Goal: Task Accomplishment & Management: Use online tool/utility

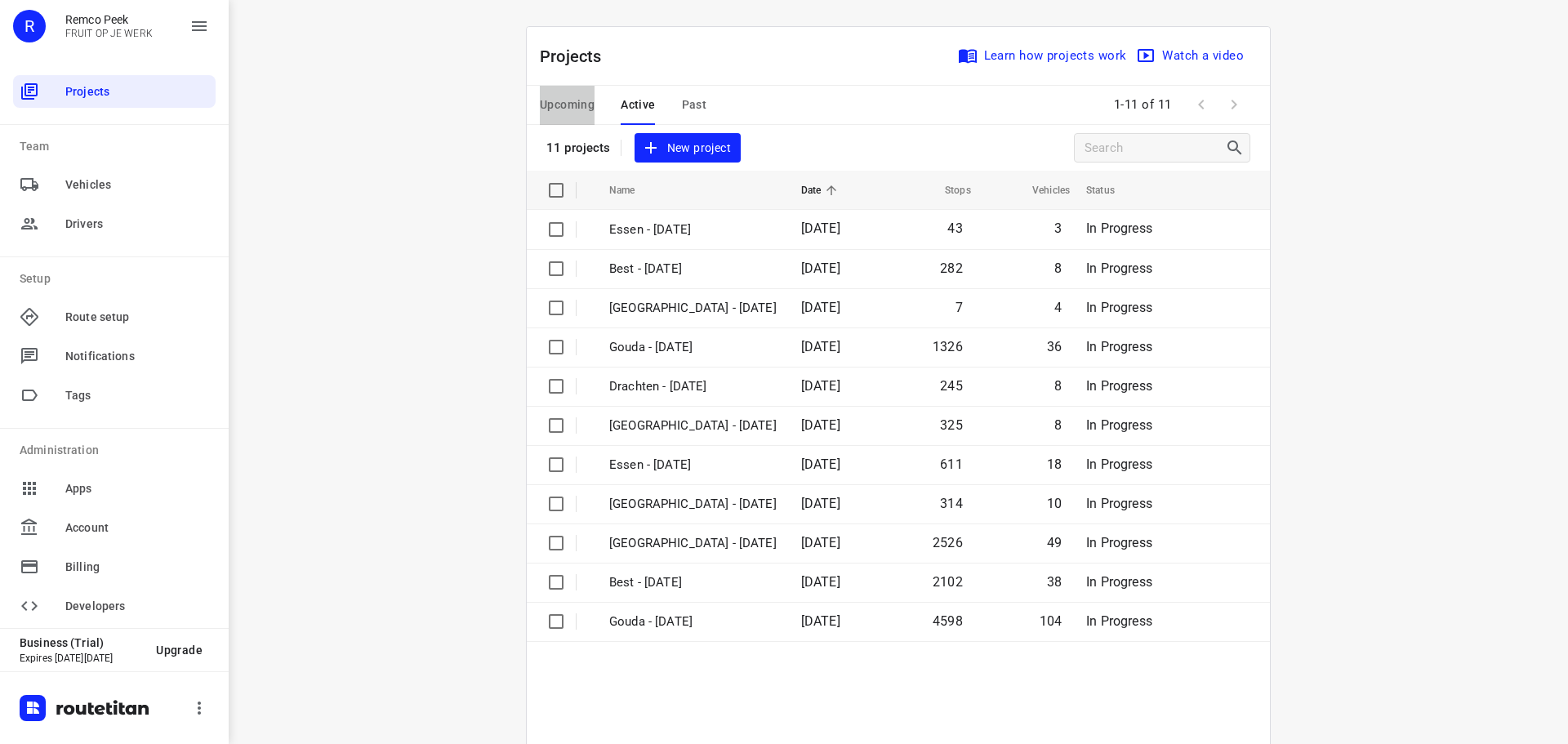
click at [575, 108] on span "Upcoming" at bounding box center [567, 105] width 55 height 20
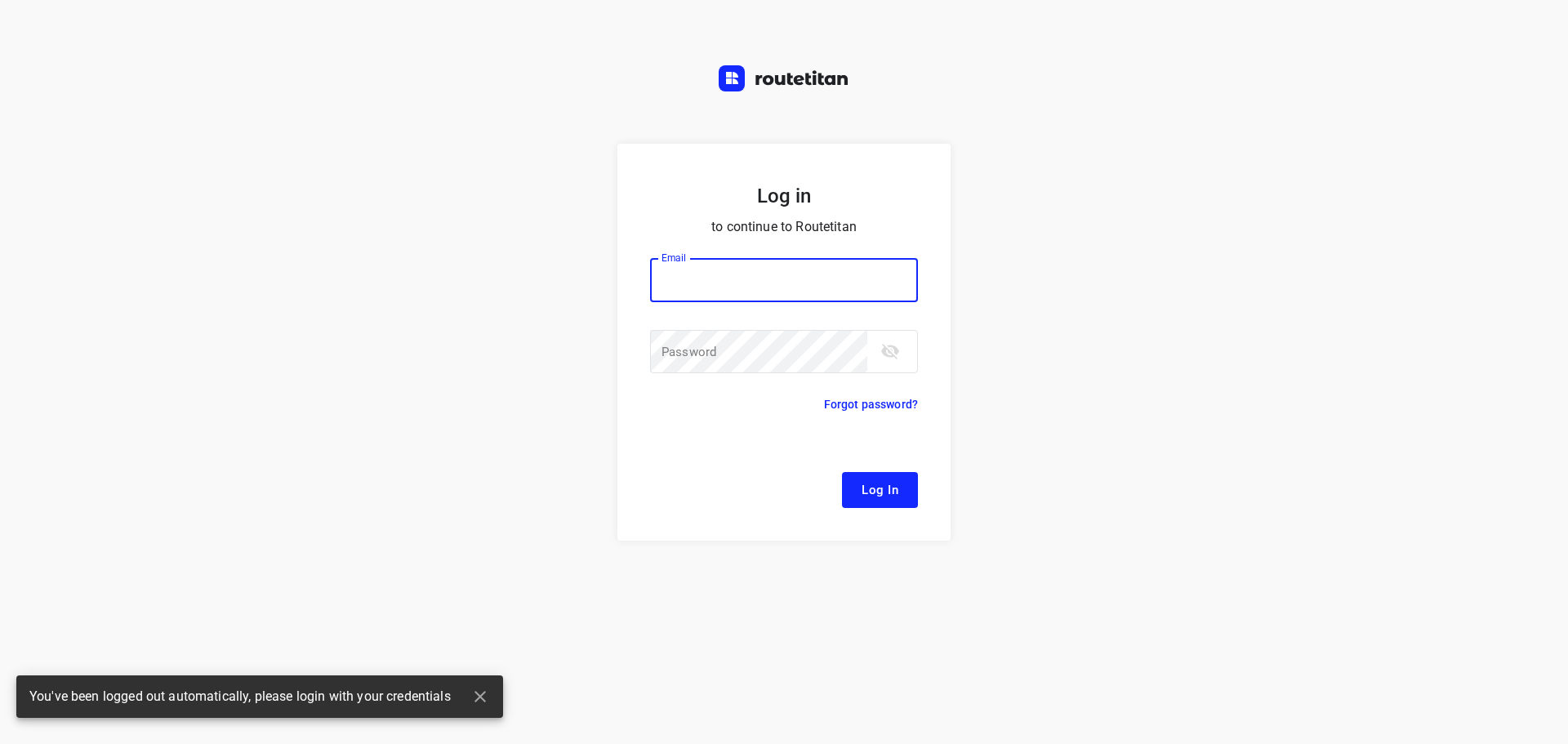
type input "[EMAIL_ADDRESS][DOMAIN_NAME]"
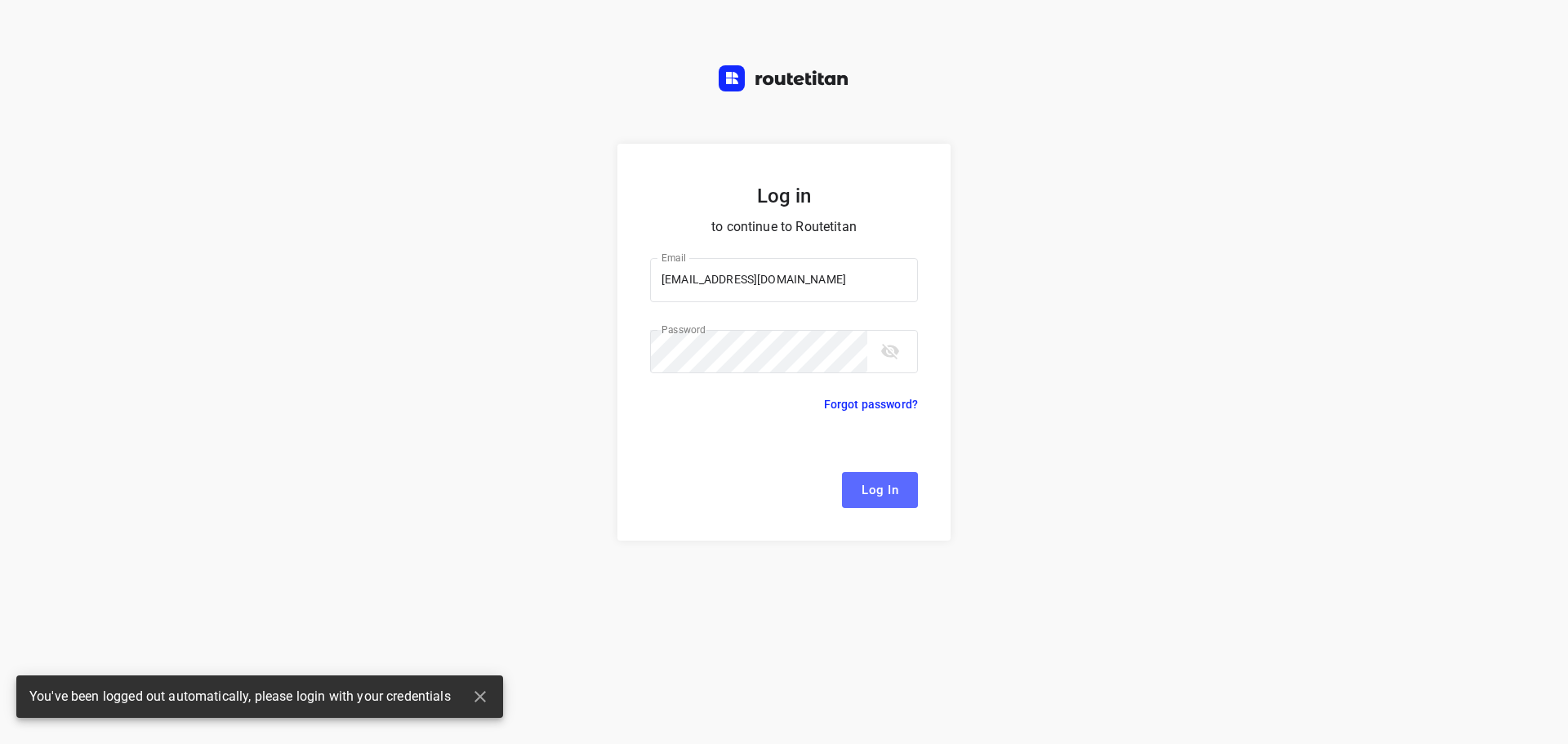
click at [876, 488] on span "Log In" at bounding box center [880, 490] width 36 height 21
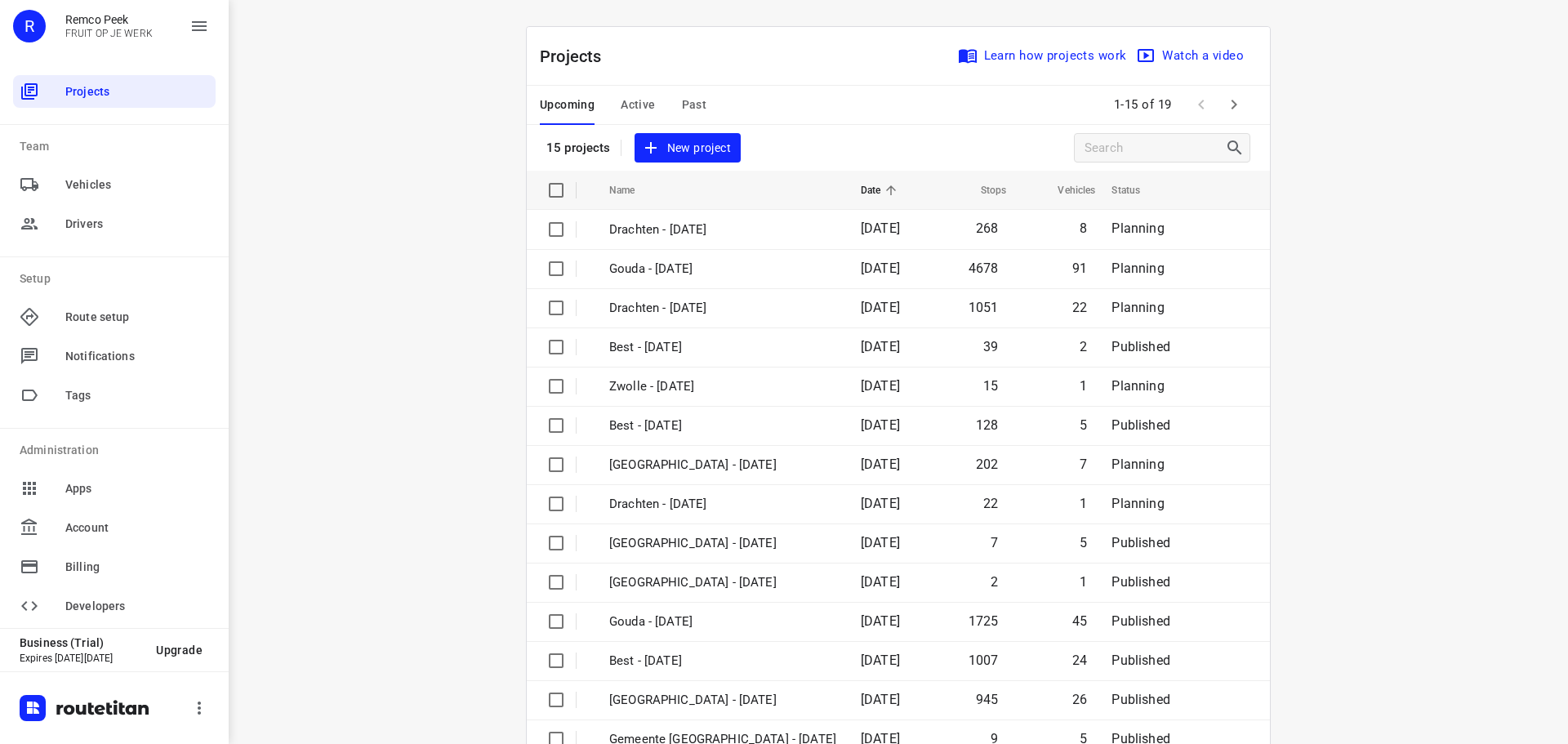
scroll to position [82, 0]
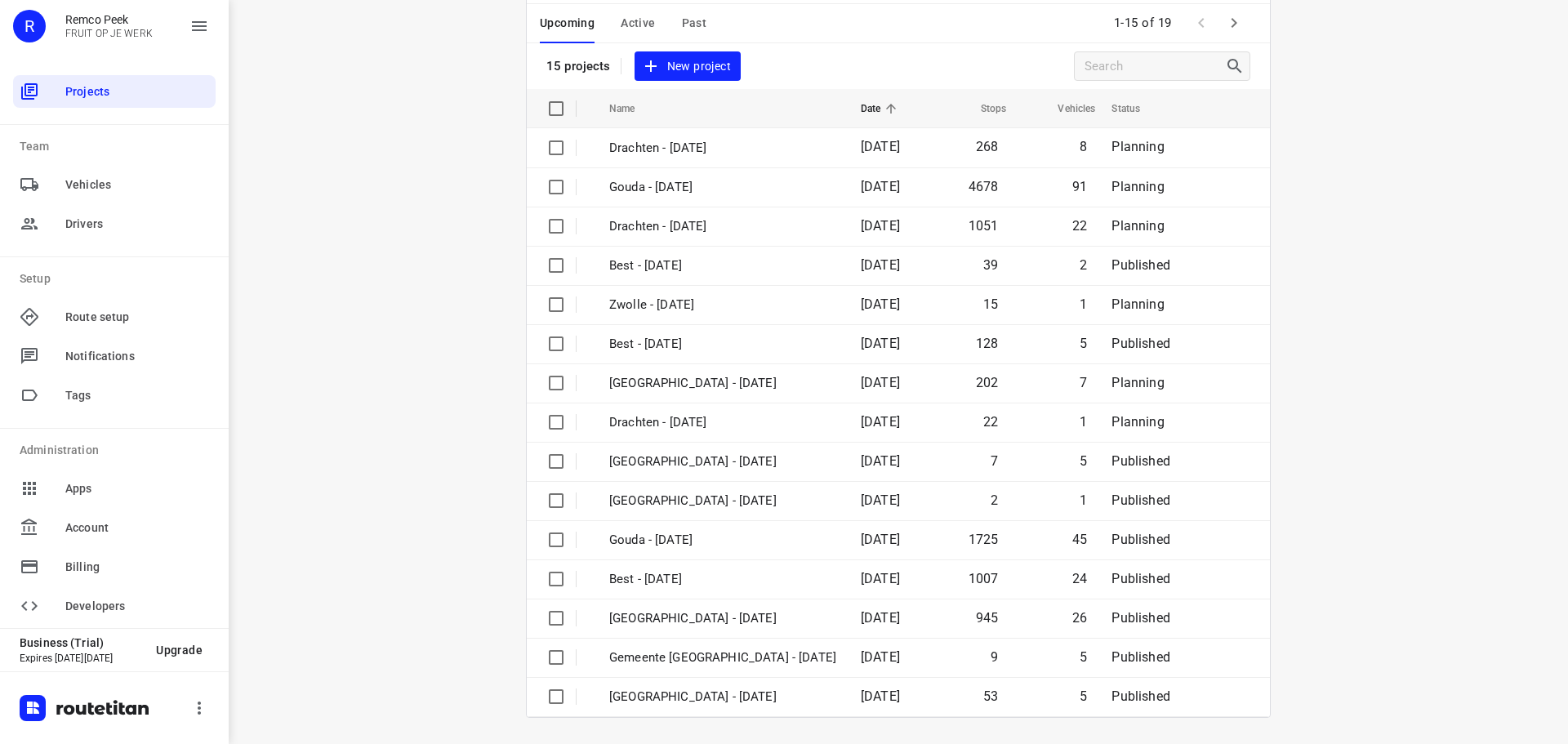
click at [496, 428] on div "i © 2025 Routetitan , © Stadia Maps , © OpenMapTiles © OpenStreetMap contributo…" at bounding box center [898, 372] width 1339 height 744
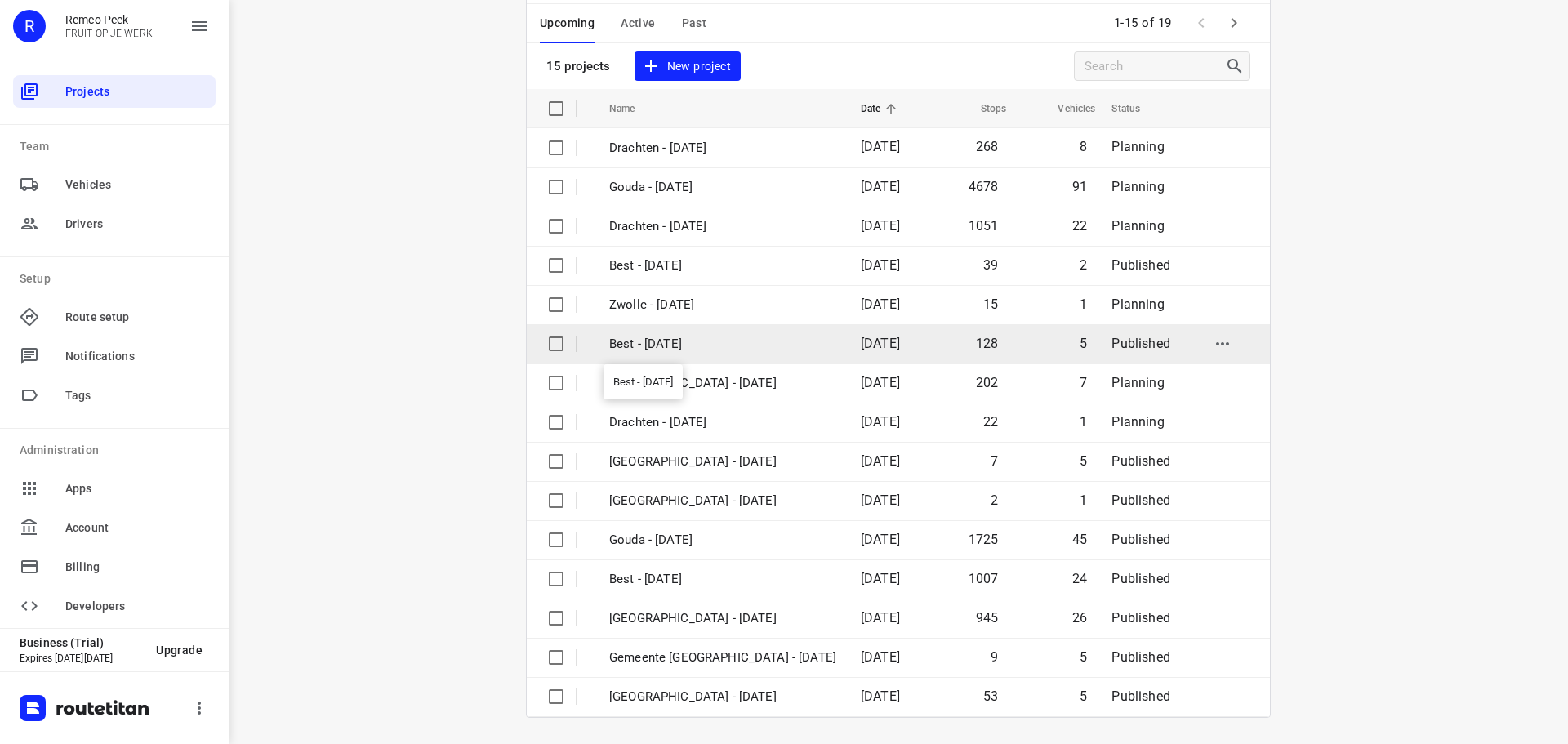
click at [709, 347] on p "Best - [DATE]" at bounding box center [722, 344] width 227 height 19
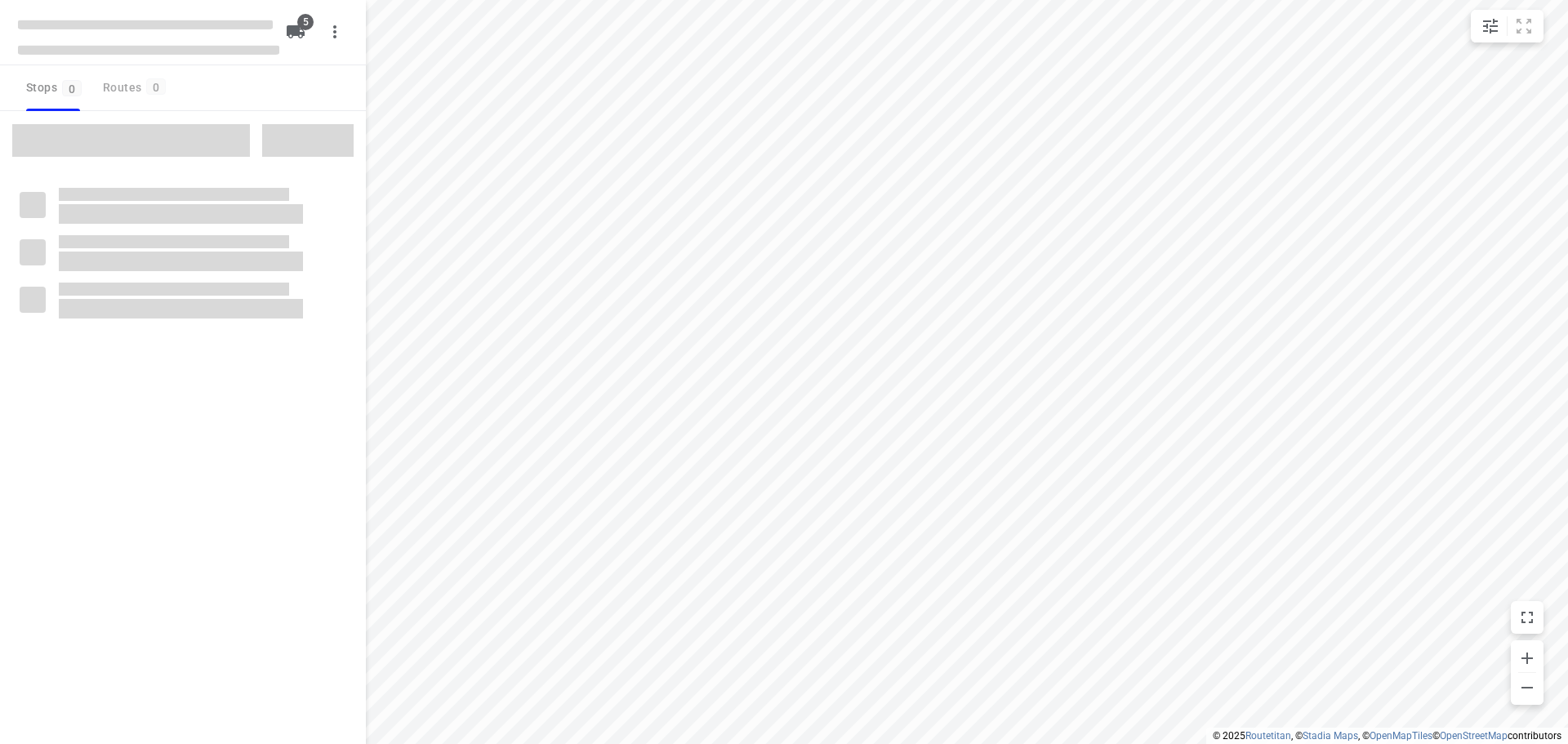
type input "distance"
checkbox input "true"
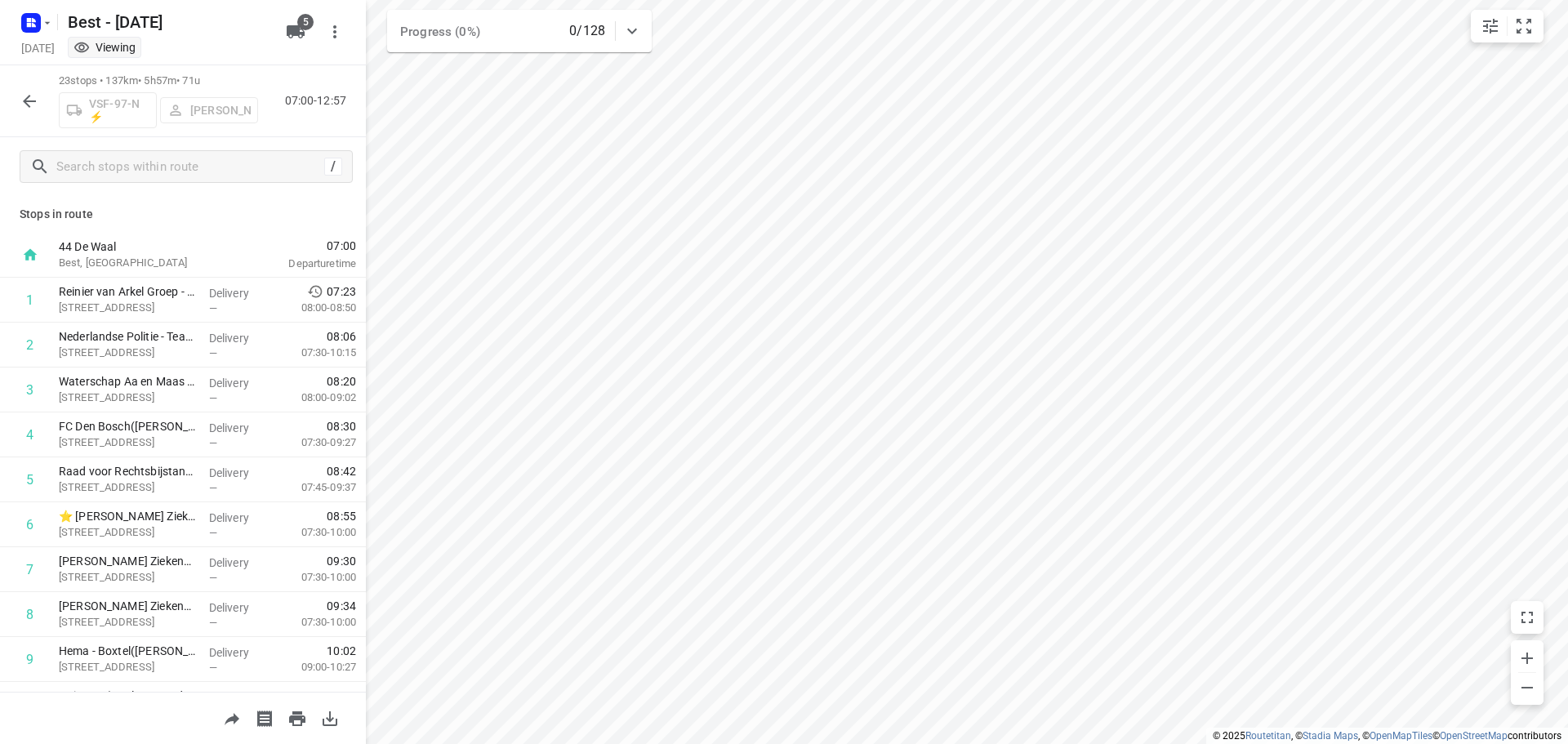
click at [26, 99] on icon "button" at bounding box center [29, 101] width 13 height 13
